Goal: Check status: Check status

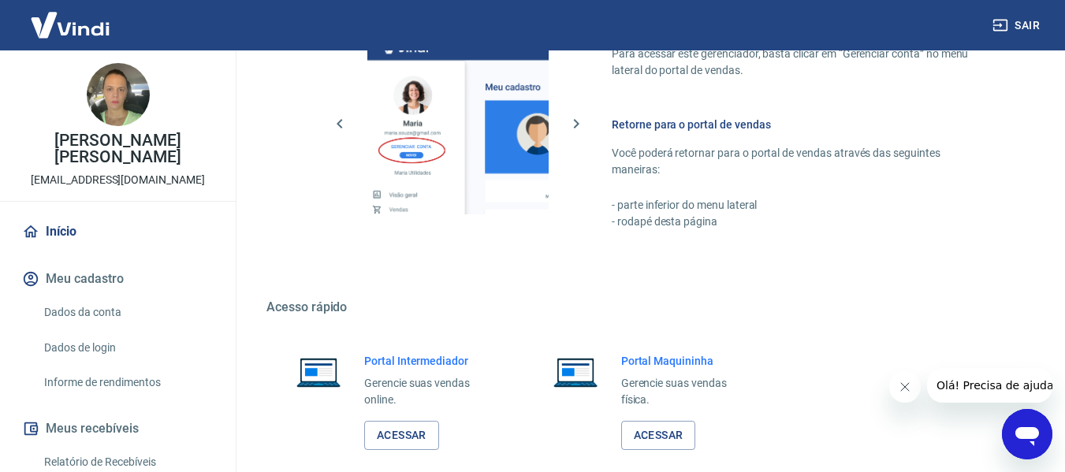
scroll to position [821, 0]
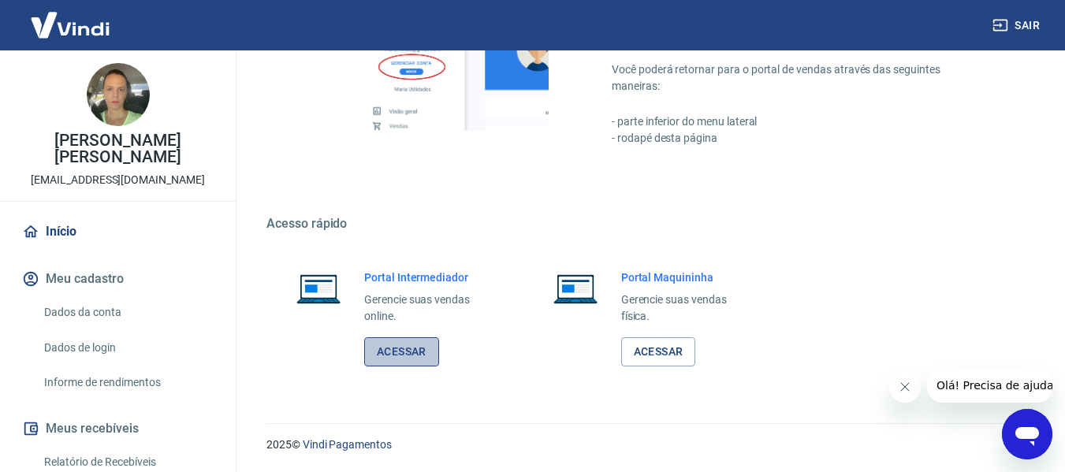
click at [423, 359] on link "Acessar" at bounding box center [401, 351] width 75 height 29
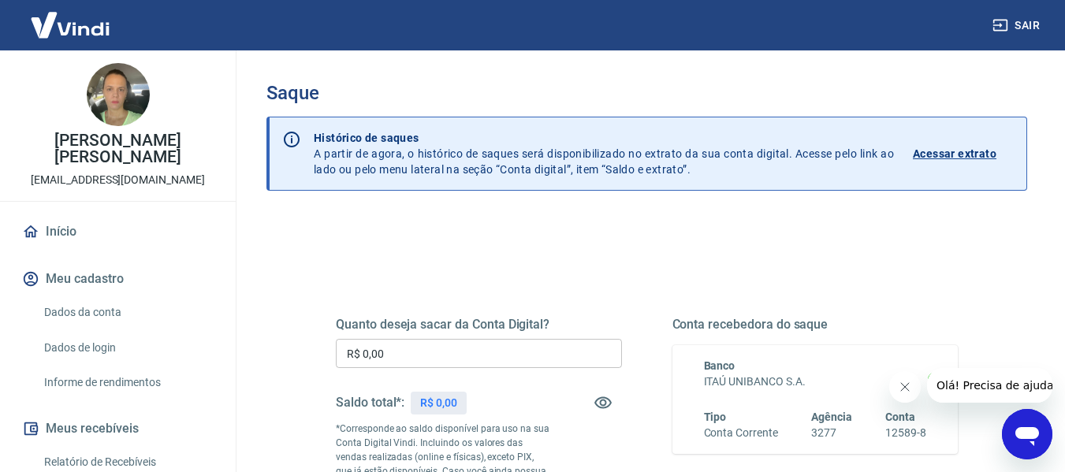
click at [938, 153] on p "Acessar extrato" at bounding box center [955, 154] width 84 height 16
